Goal: Complete application form: Complete application form

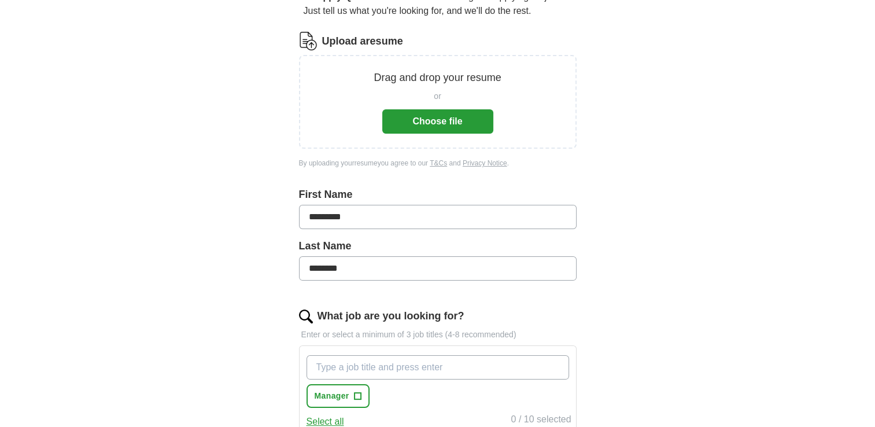
scroll to position [125, 0]
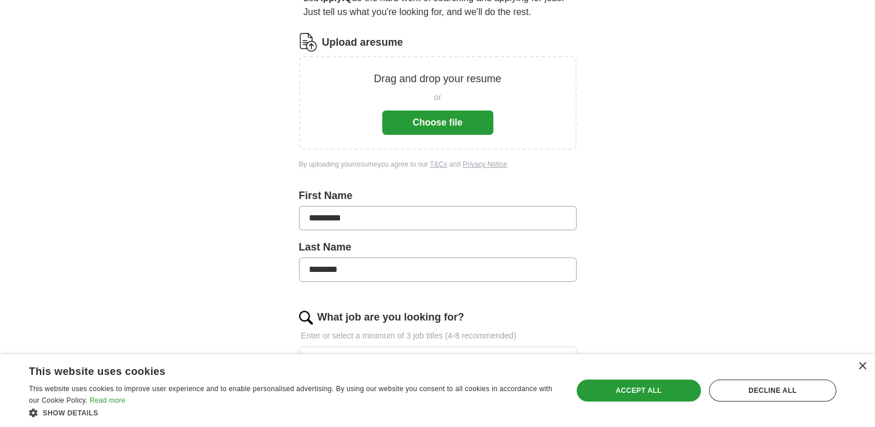
click at [437, 120] on button "Choose file" at bounding box center [437, 122] width 111 height 24
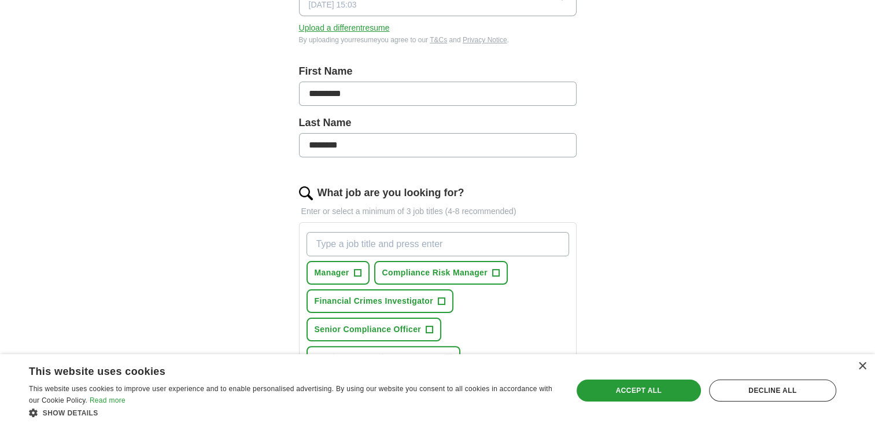
scroll to position [209, 0]
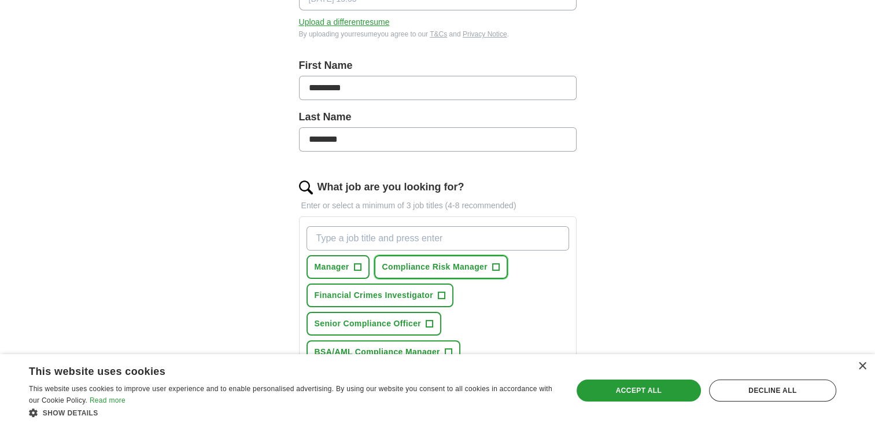
click at [499, 268] on span "+" at bounding box center [495, 266] width 7 height 9
click at [432, 320] on span "+" at bounding box center [429, 323] width 7 height 9
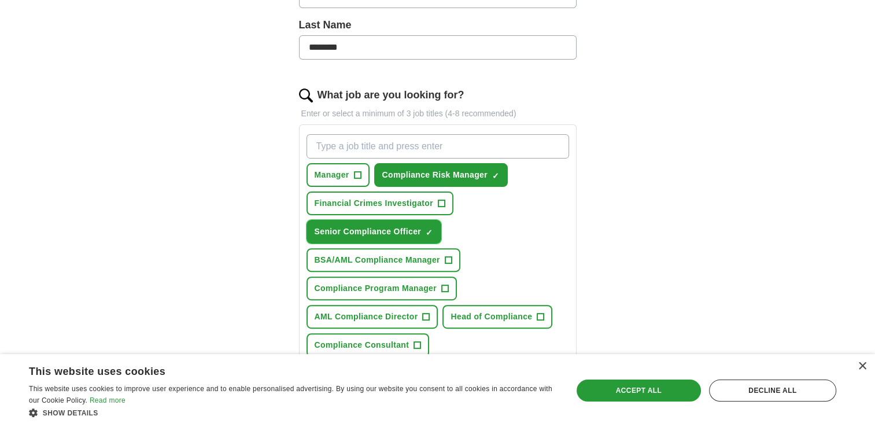
scroll to position [306, 0]
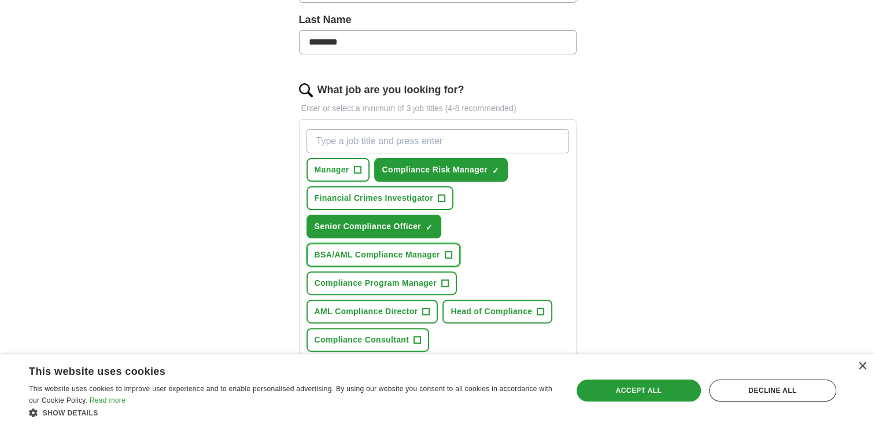
click at [452, 250] on span "+" at bounding box center [448, 254] width 7 height 9
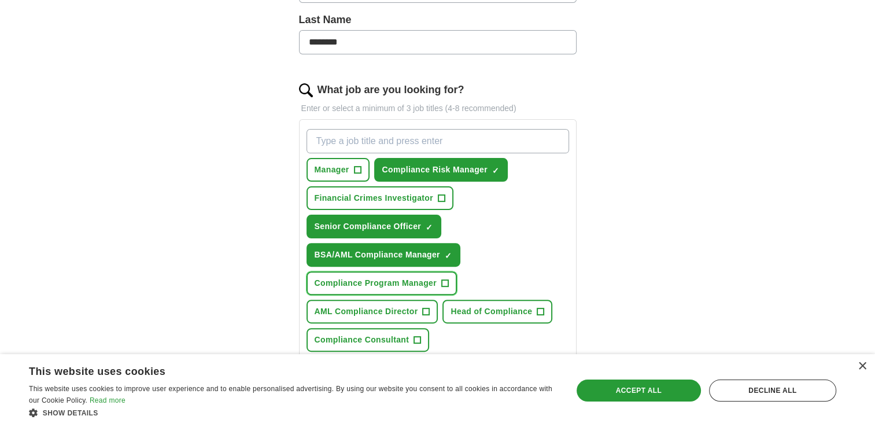
click at [448, 279] on span "+" at bounding box center [444, 283] width 7 height 9
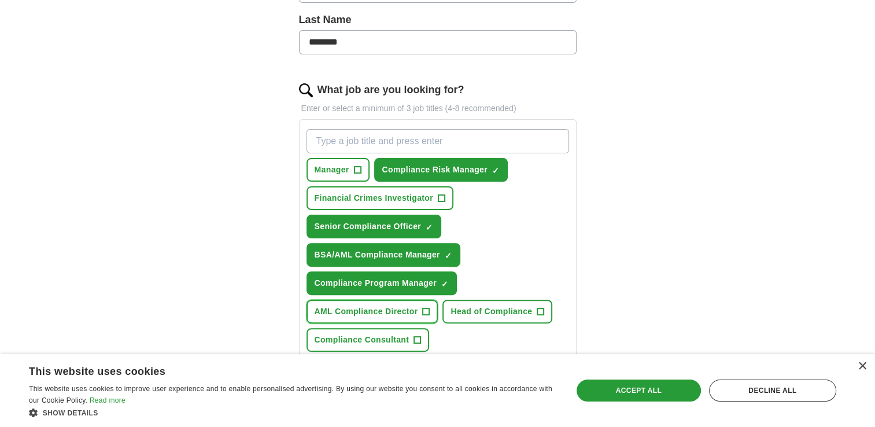
click at [430, 307] on span "+" at bounding box center [426, 311] width 7 height 9
click at [544, 307] on span "+" at bounding box center [540, 311] width 7 height 9
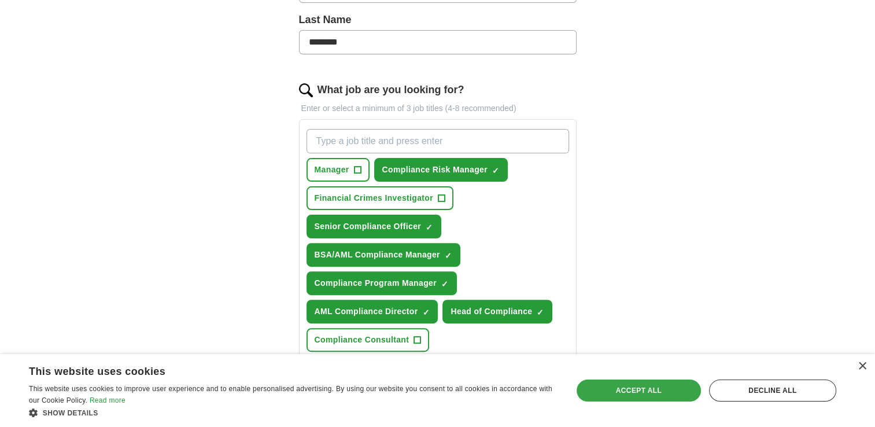
click at [631, 388] on div "Accept all" at bounding box center [638, 390] width 124 height 22
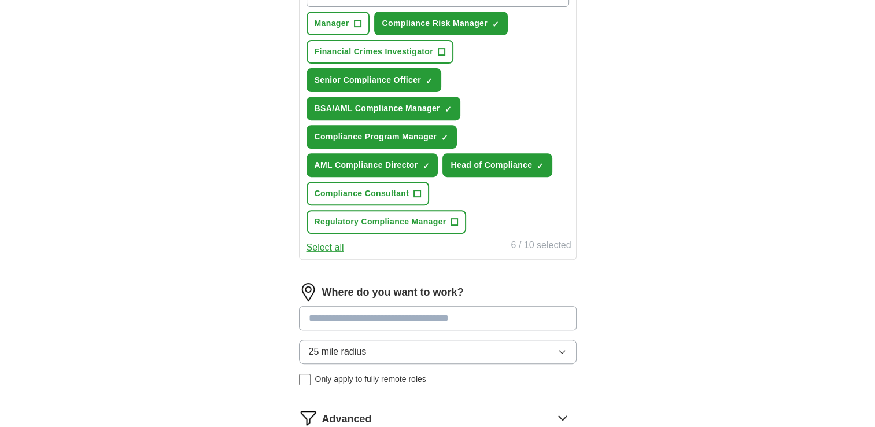
scroll to position [454, 0]
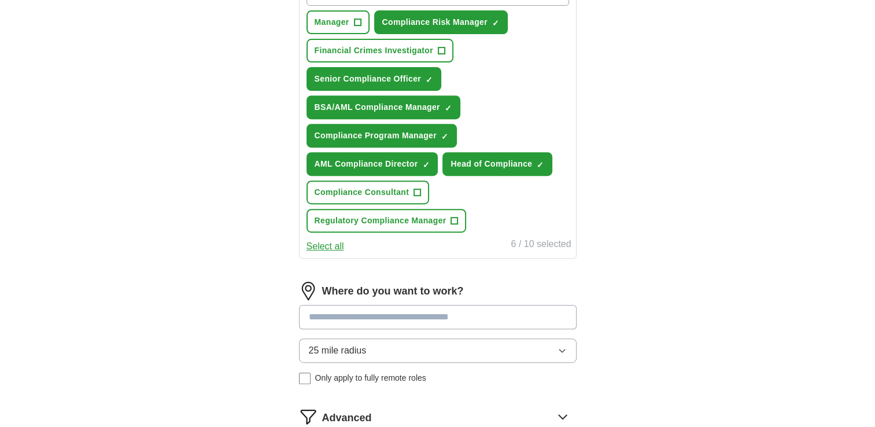
click at [437, 311] on input at bounding box center [438, 317] width 278 height 24
type input "*"
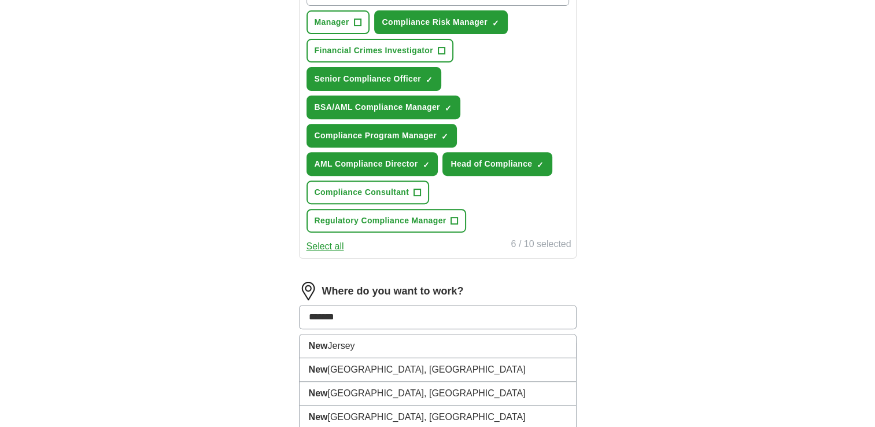
type input "********"
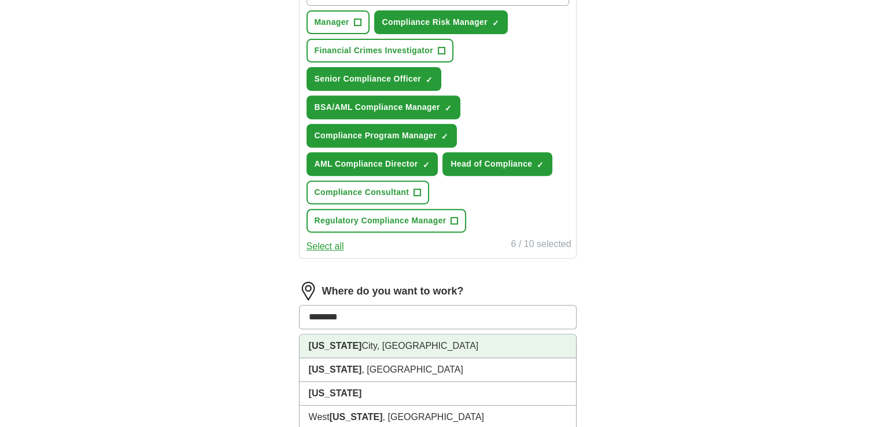
click at [424, 343] on li "[US_STATE][GEOGRAPHIC_DATA], [GEOGRAPHIC_DATA]" at bounding box center [437, 346] width 276 height 24
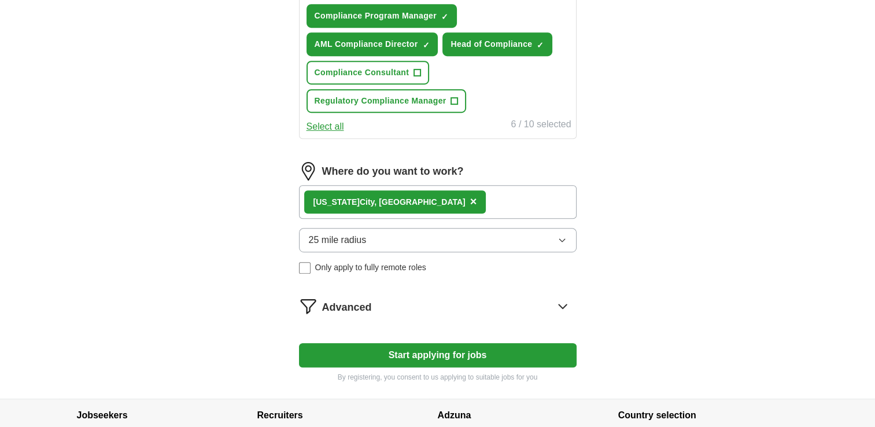
scroll to position [576, 0]
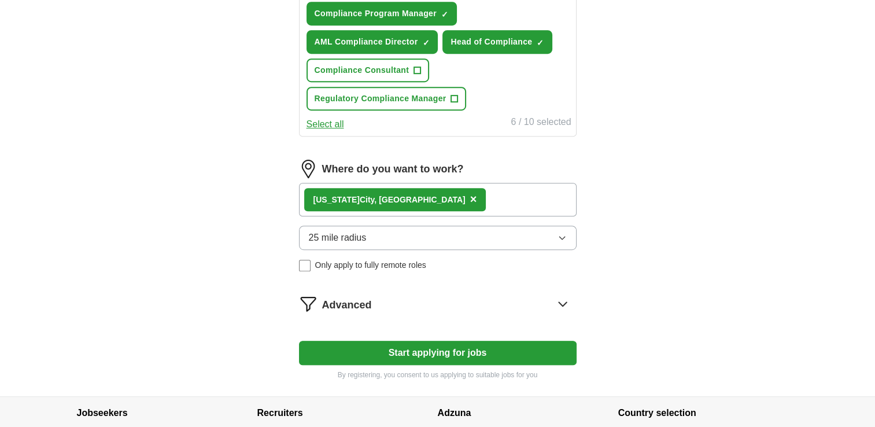
click at [561, 298] on icon at bounding box center [562, 303] width 19 height 19
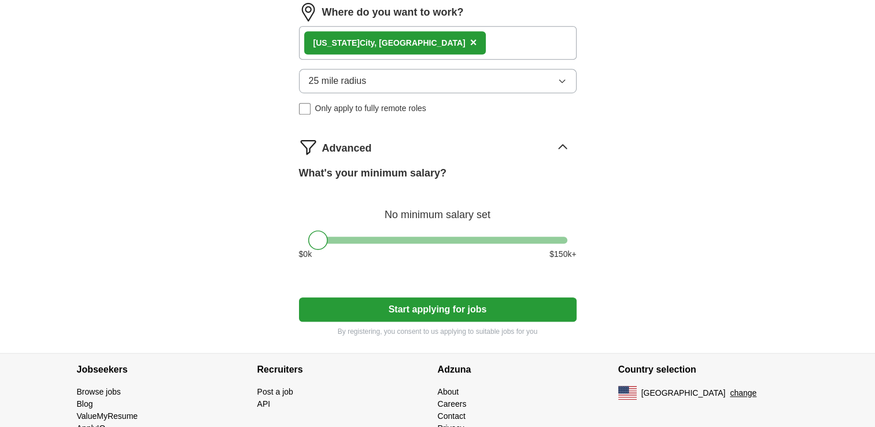
scroll to position [733, 0]
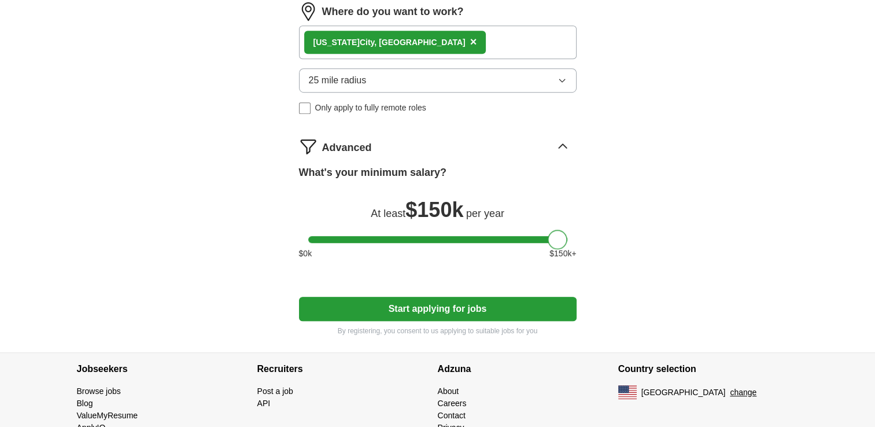
drag, startPoint x: 317, startPoint y: 235, endPoint x: 580, endPoint y: 271, distance: 265.5
click at [404, 304] on button "Start applying for jobs" at bounding box center [438, 309] width 278 height 24
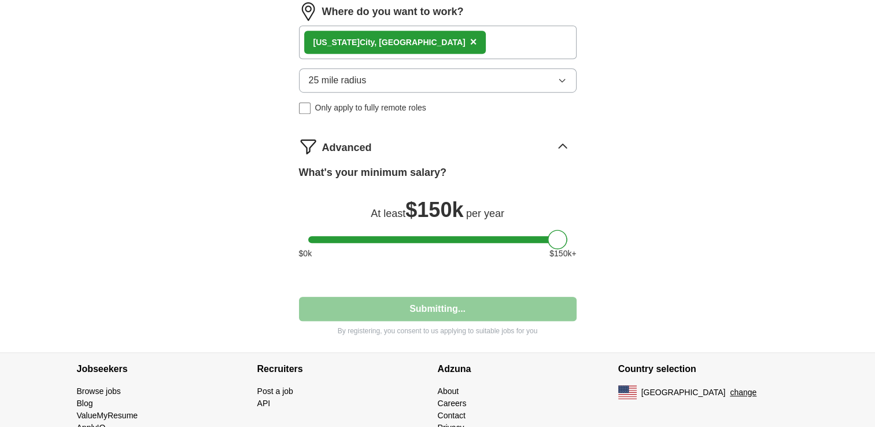
select select "**"
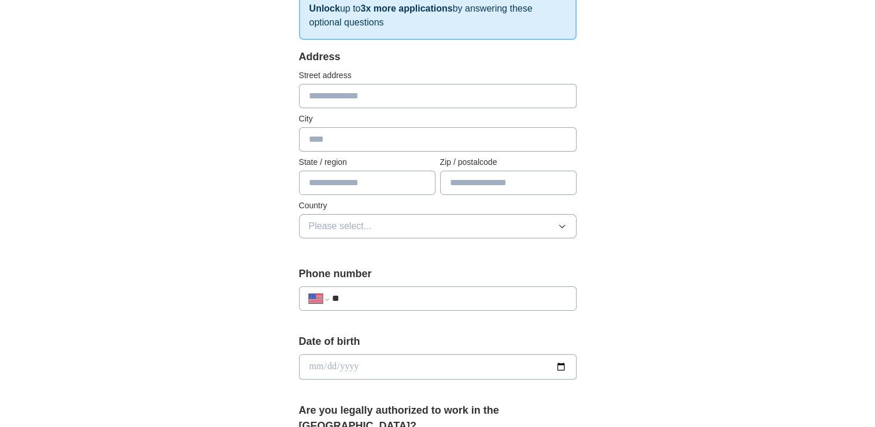
scroll to position [222, 0]
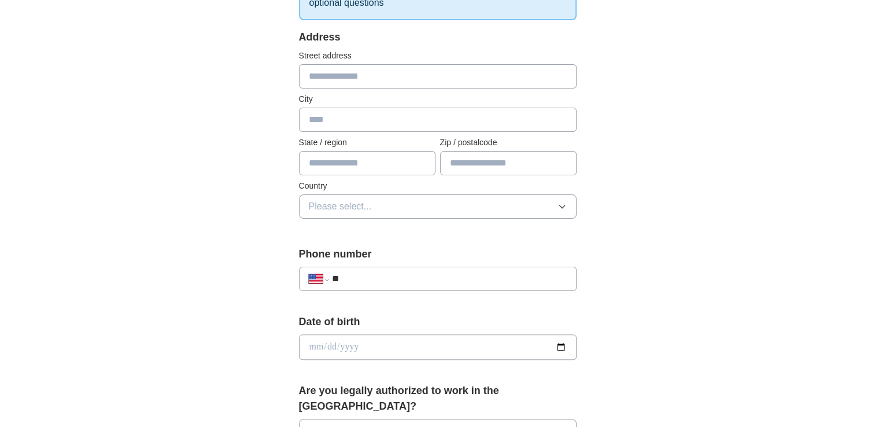
click at [341, 79] on input "text" at bounding box center [438, 76] width 278 height 24
type input "**********"
type input "*****"
type input "**"
type input "*****"
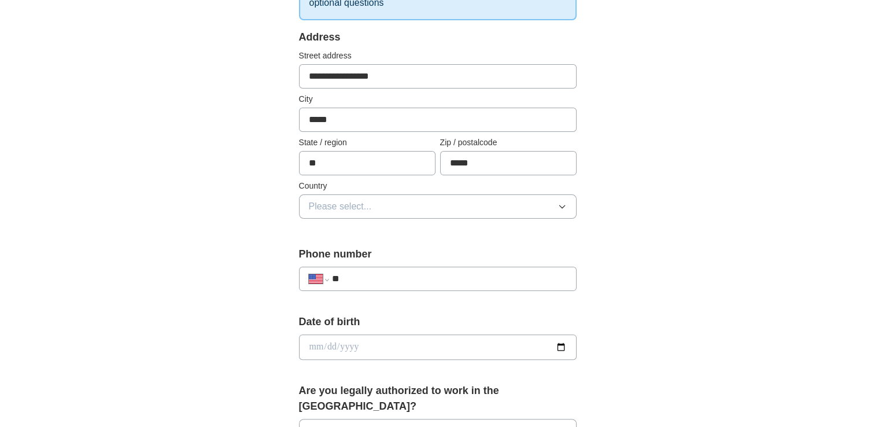
click at [366, 203] on span "Please select..." at bounding box center [340, 206] width 63 height 14
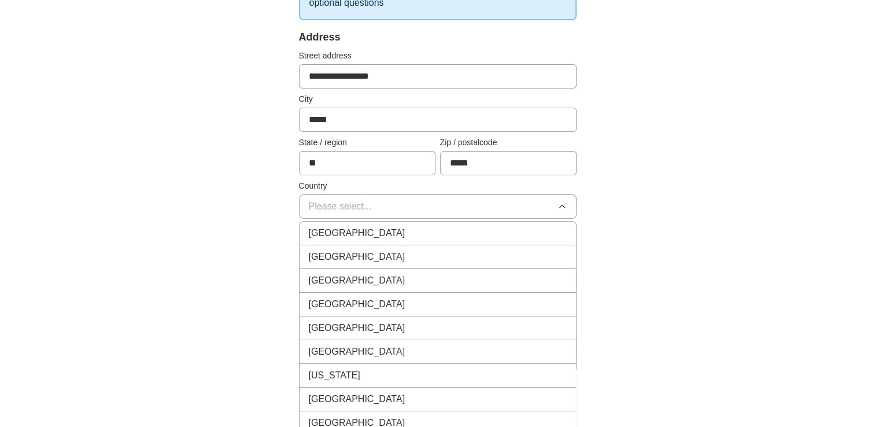
click at [347, 259] on span "[GEOGRAPHIC_DATA]" at bounding box center [357, 257] width 97 height 14
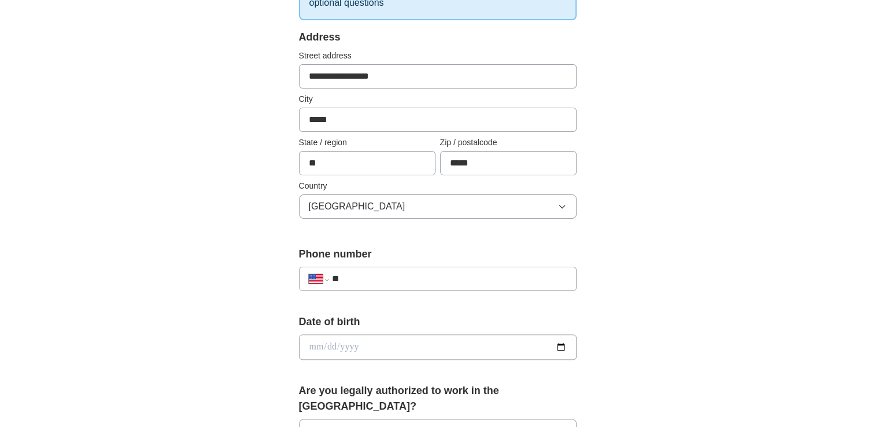
click at [376, 278] on input "**" at bounding box center [448, 279] width 235 height 14
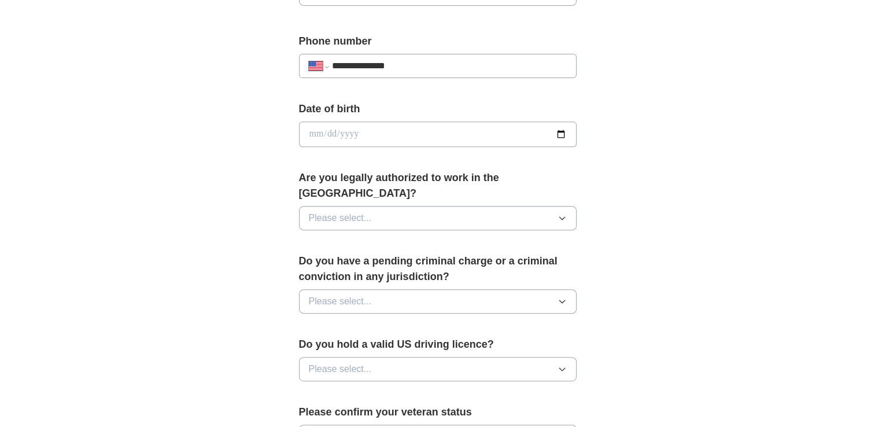
scroll to position [436, 0]
type input "**********"
click at [560, 212] on icon "button" at bounding box center [561, 216] width 9 height 9
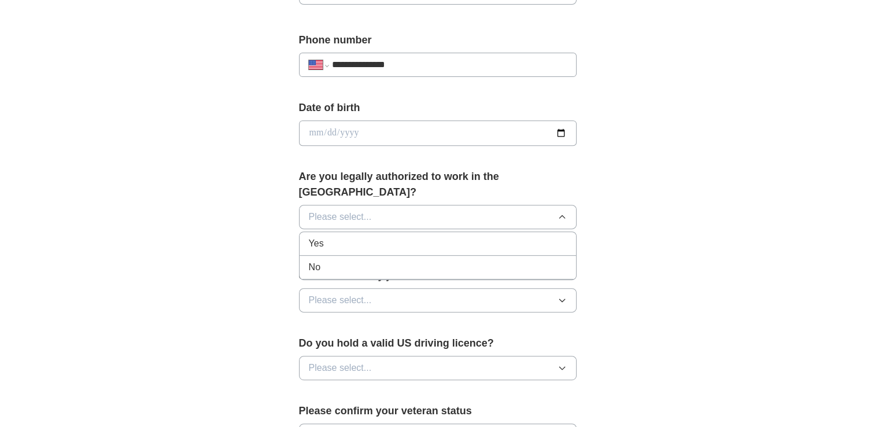
click at [412, 236] on div "Yes" at bounding box center [438, 243] width 258 height 14
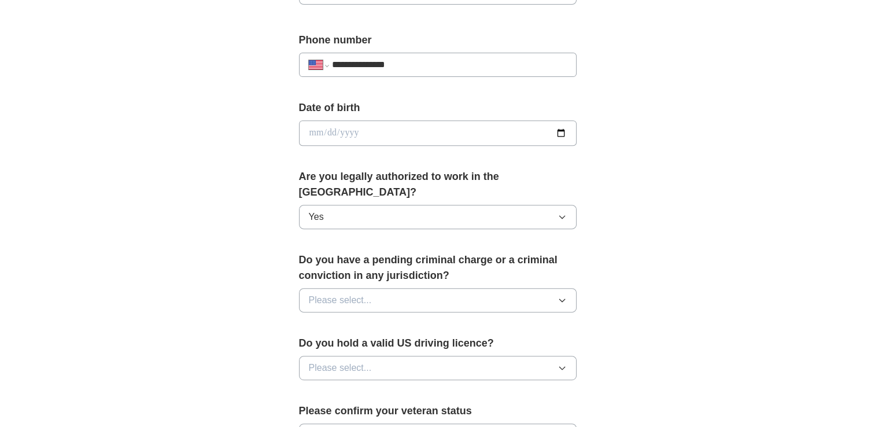
click at [562, 295] on icon "button" at bounding box center [561, 299] width 9 height 9
click at [347, 343] on div "No" at bounding box center [438, 350] width 258 height 14
click at [564, 363] on icon "button" at bounding box center [561, 367] width 9 height 9
click at [398, 387] on div "Yes" at bounding box center [438, 394] width 258 height 14
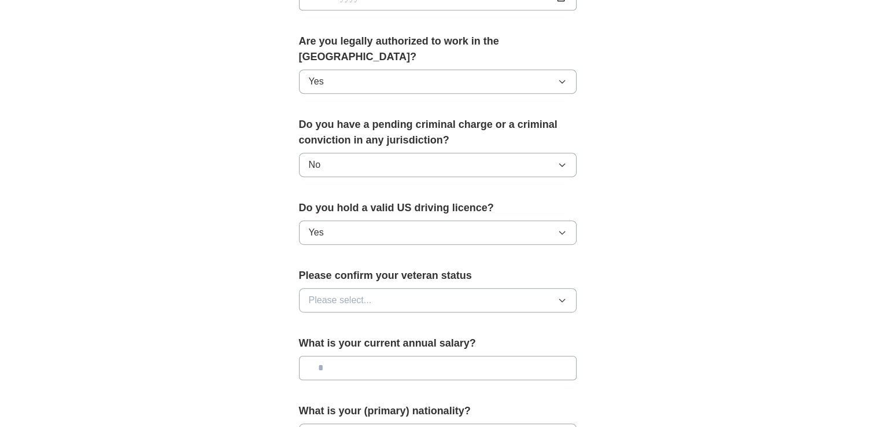
scroll to position [574, 0]
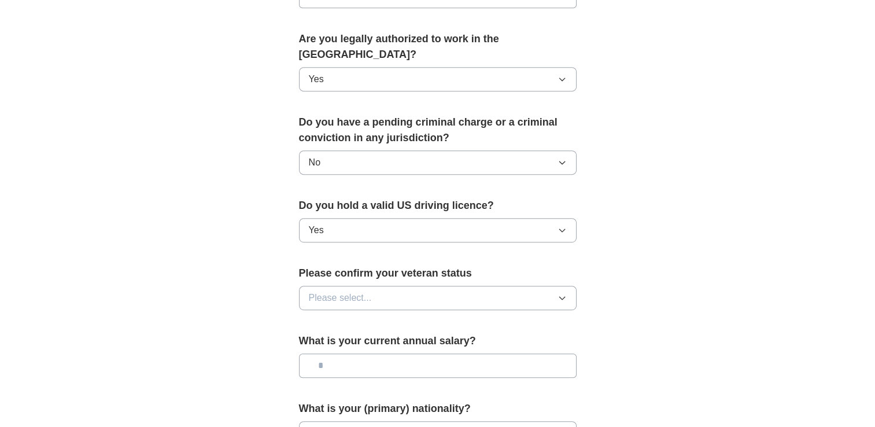
click at [557, 293] on icon "button" at bounding box center [561, 297] width 9 height 9
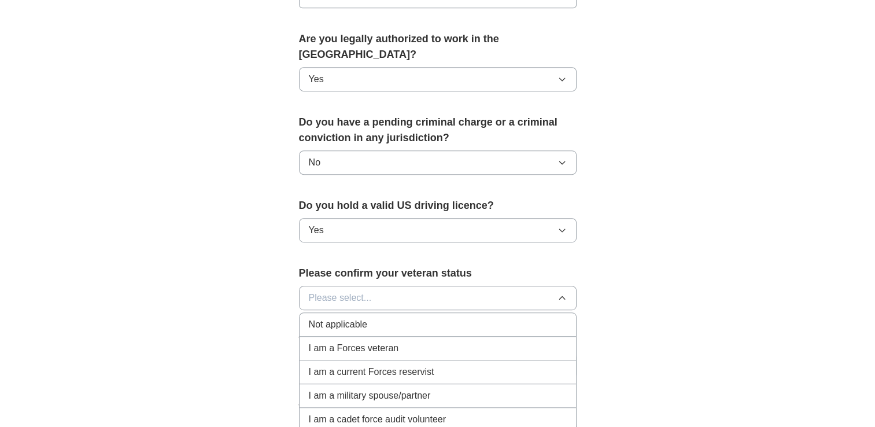
click at [342, 317] on span "Not applicable" at bounding box center [338, 324] width 58 height 14
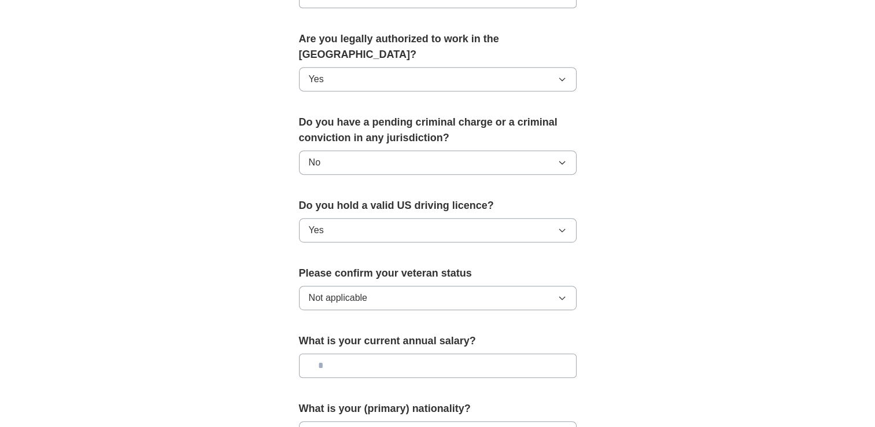
click at [405, 353] on input "text" at bounding box center [438, 365] width 278 height 24
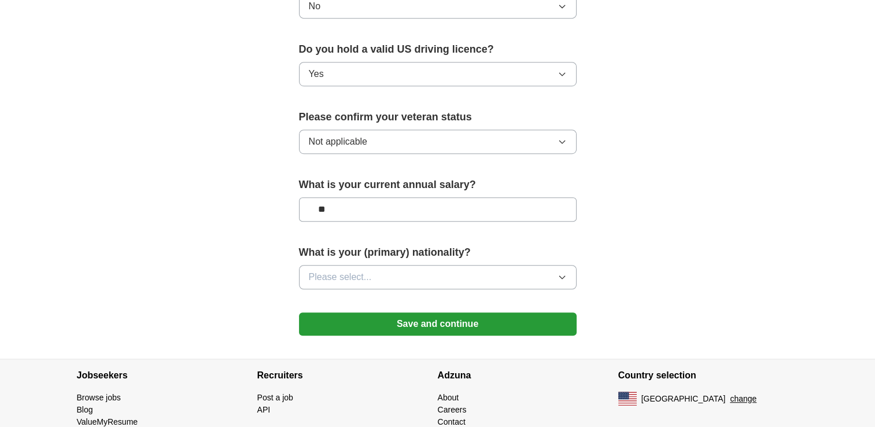
scroll to position [735, 0]
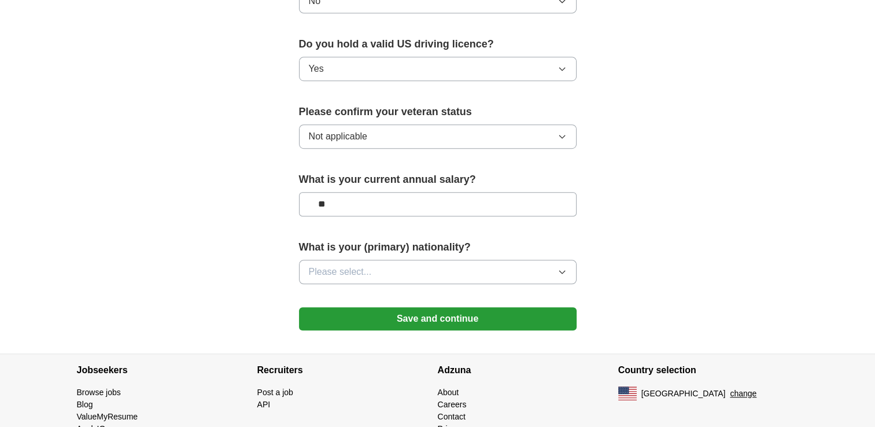
type input "**"
click at [563, 267] on icon "button" at bounding box center [561, 271] width 9 height 9
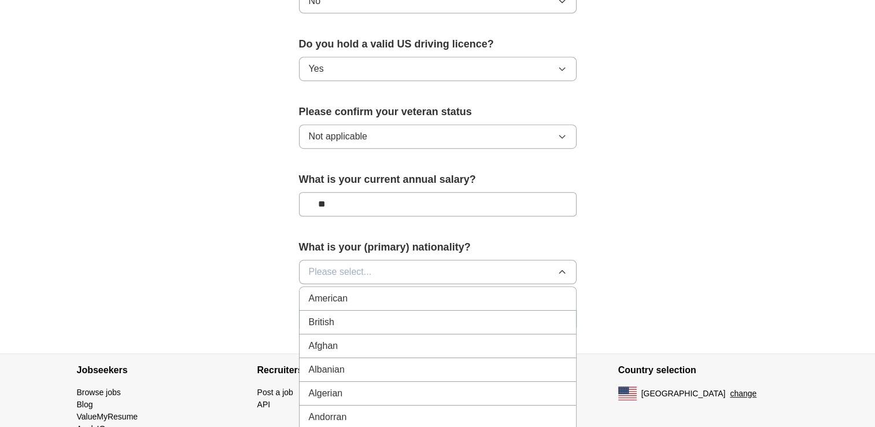
click at [480, 291] on div "American" at bounding box center [438, 298] width 258 height 14
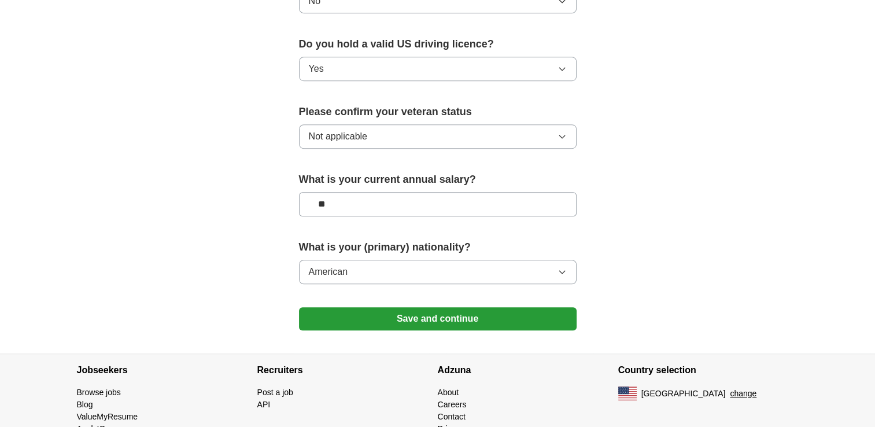
click at [419, 307] on button "Save and continue" at bounding box center [438, 318] width 278 height 23
